Goal: Information Seeking & Learning: Understand process/instructions

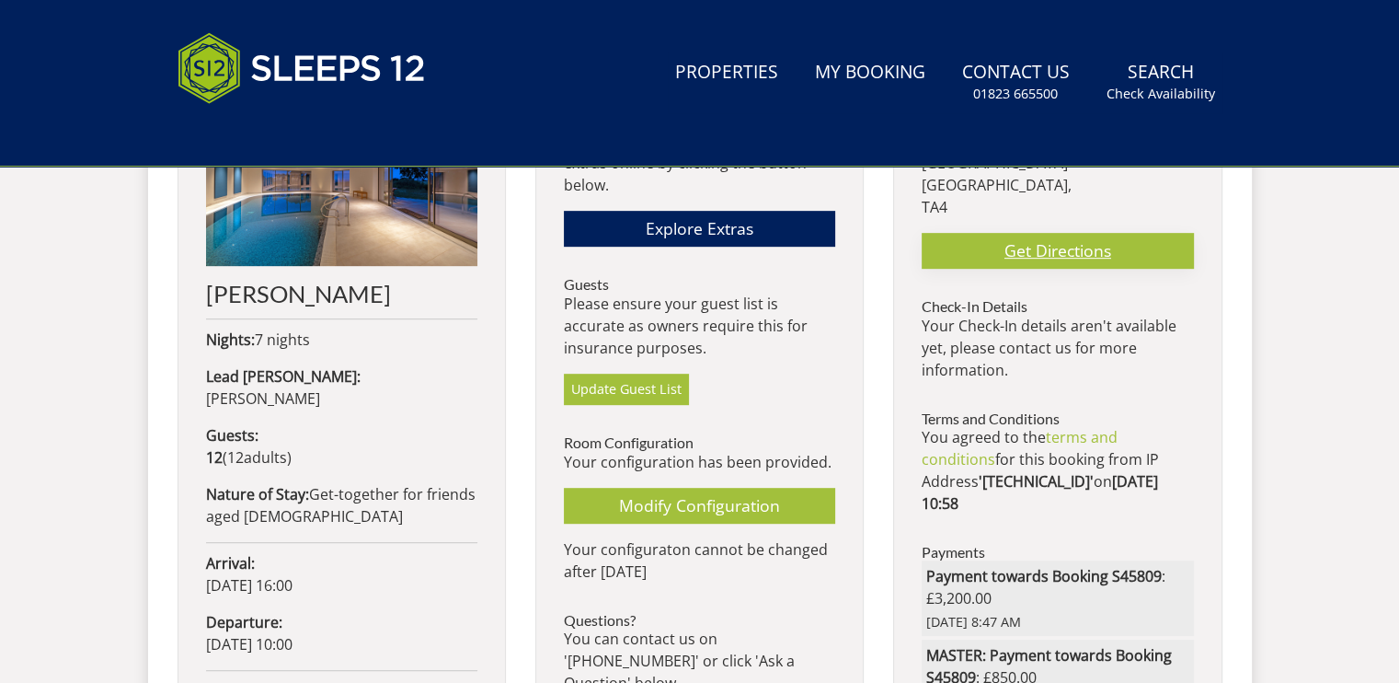
click at [1120, 233] on link "Get Directions" at bounding box center [1057, 251] width 271 height 36
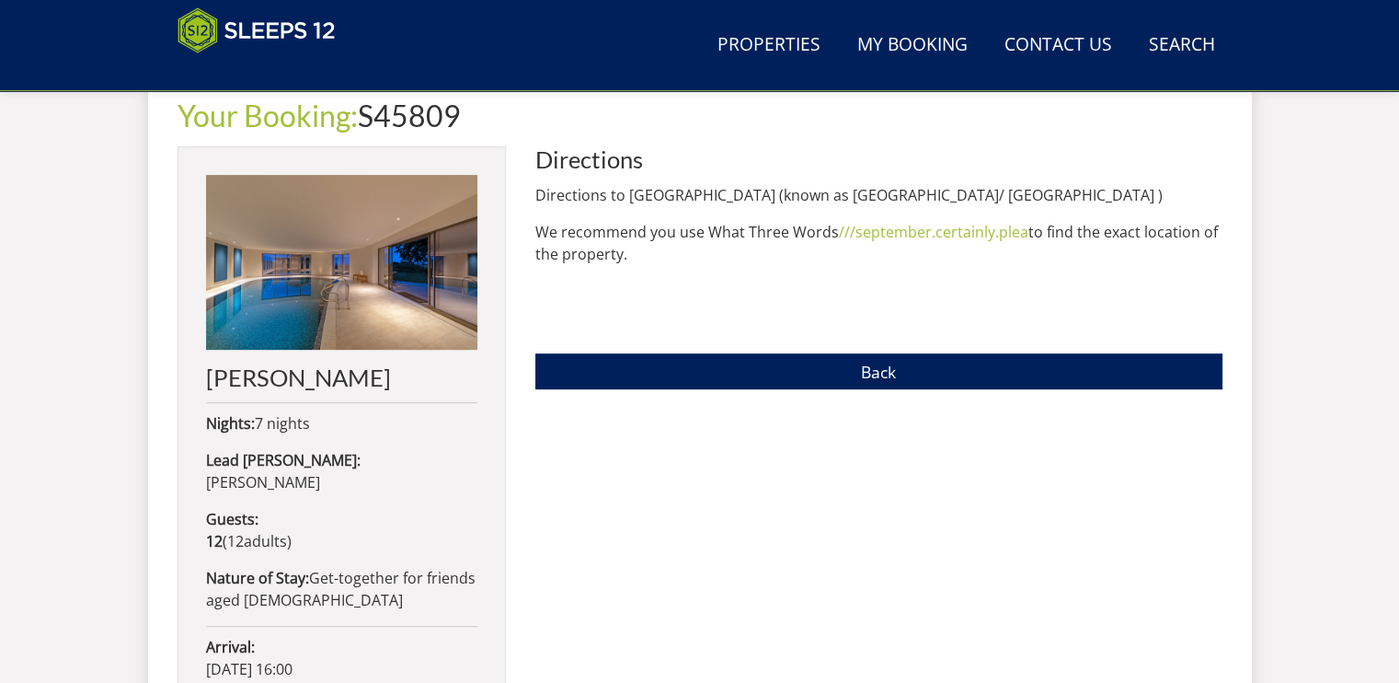
scroll to position [659, 0]
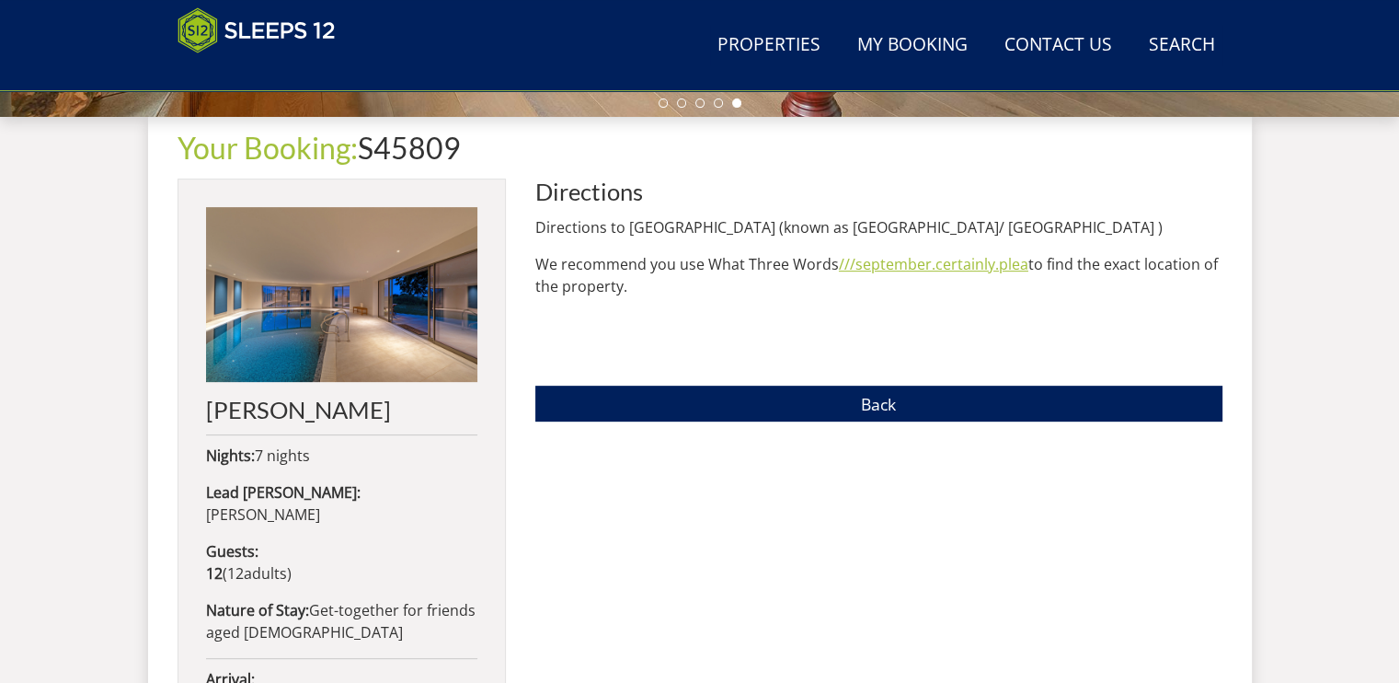
click at [935, 267] on link "///september.certainly.plea" at bounding box center [933, 264] width 189 height 20
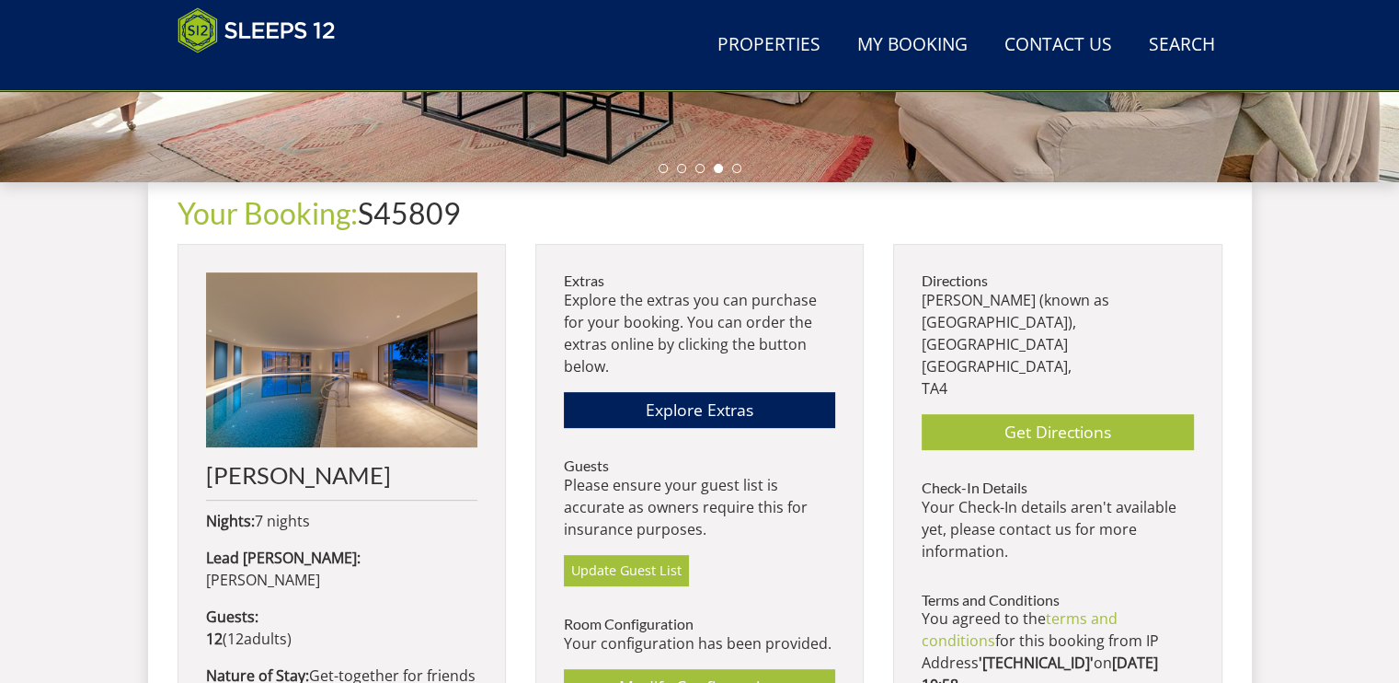
scroll to position [571, 0]
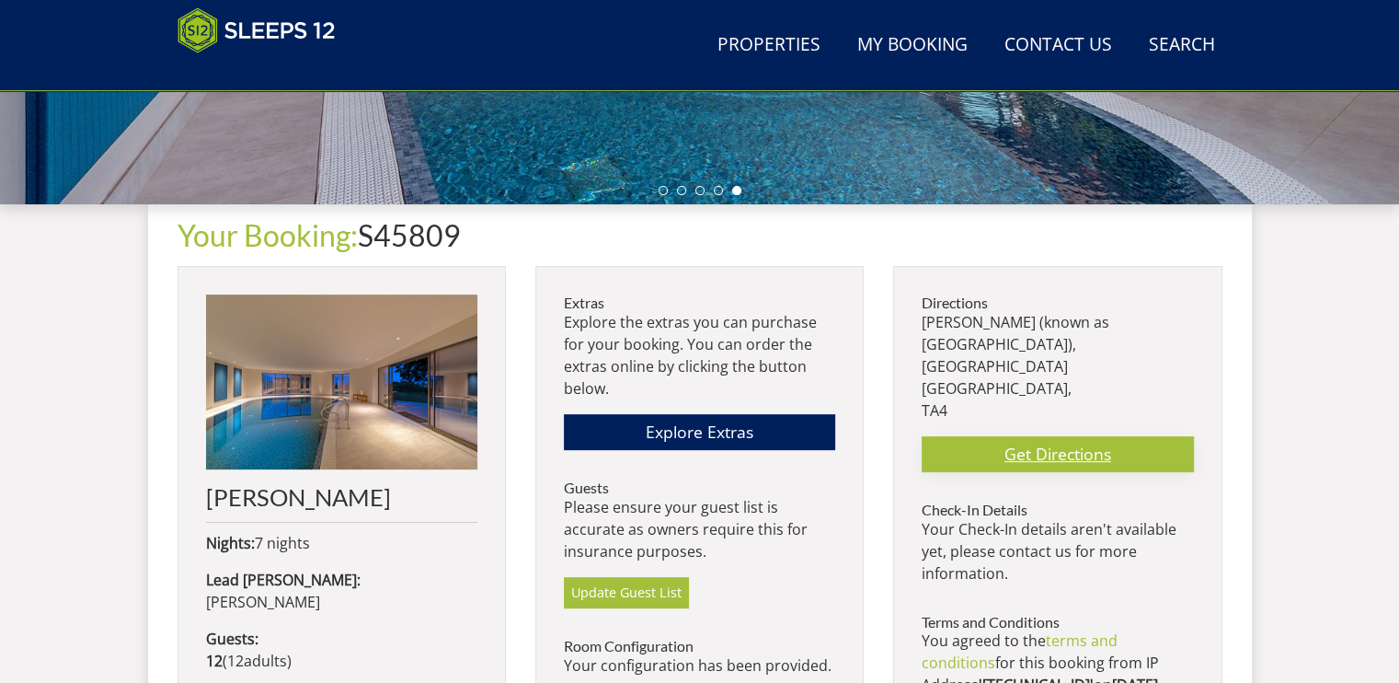
click at [1096, 436] on link "Get Directions" at bounding box center [1057, 454] width 271 height 36
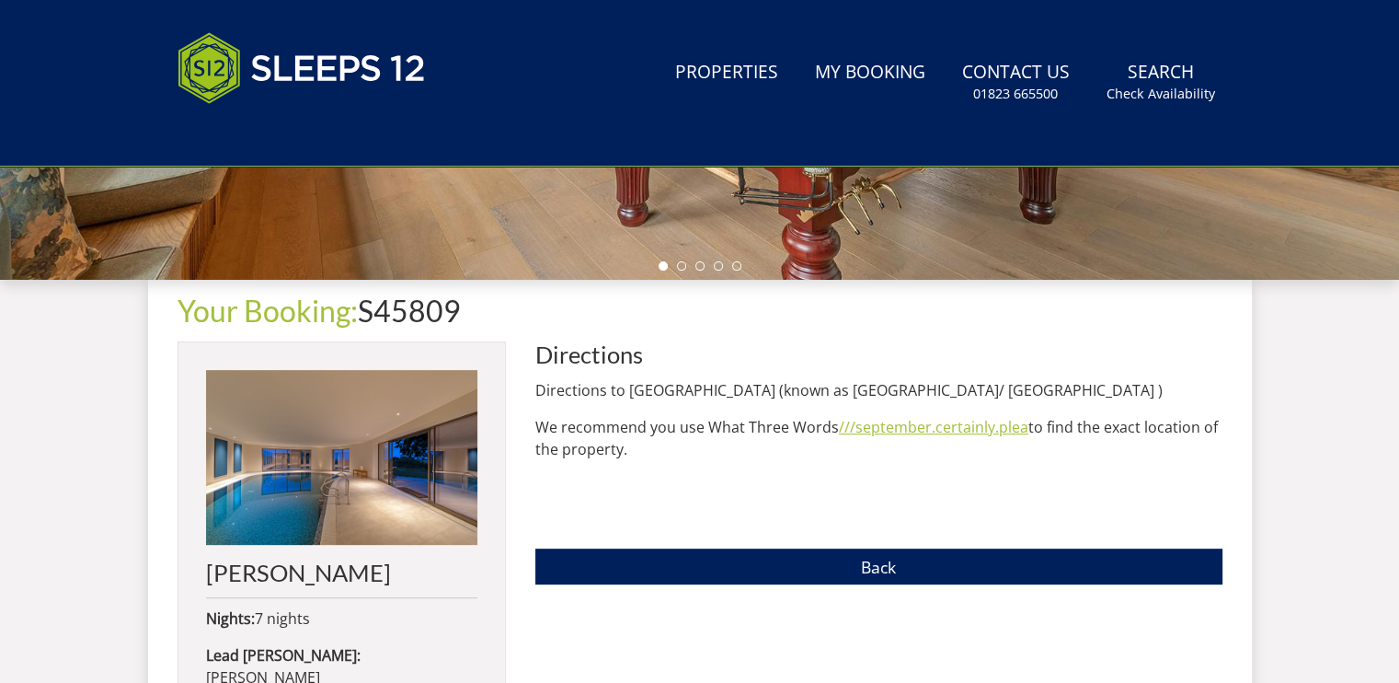
click at [972, 428] on link "///september.certainly.plea" at bounding box center [933, 427] width 189 height 20
